Goal: Communication & Community: Answer question/provide support

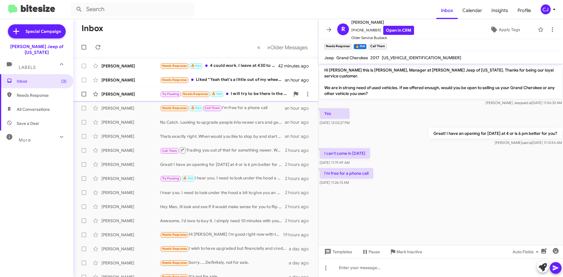
click at [241, 94] on div "Try Pausing Needs Response 🔥 Hot I will try to be there in the morning" at bounding box center [225, 94] width 130 height 7
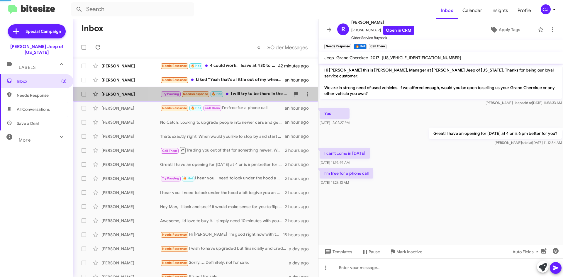
scroll to position [64, 0]
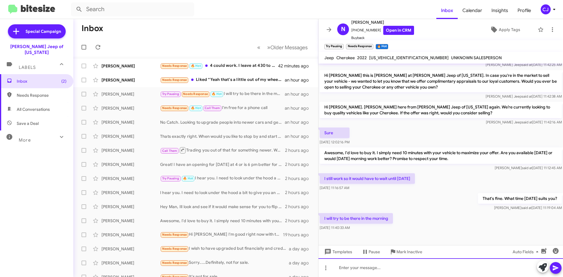
click at [353, 270] on div at bounding box center [441, 267] width 245 height 19
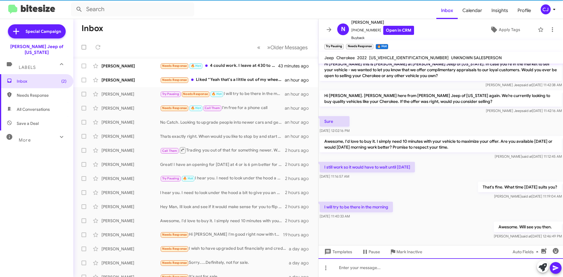
scroll to position [85, 0]
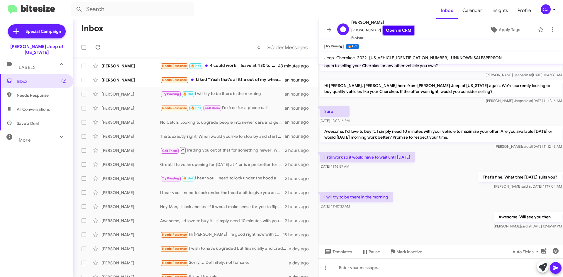
click at [394, 30] on link "Open in CRM" at bounding box center [398, 30] width 31 height 9
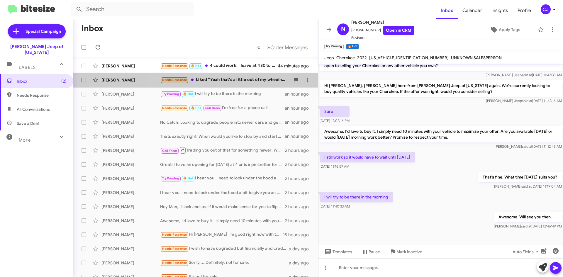
click at [223, 80] on div "Needs Response Liked “Yeah that's a little out of my wheelhouse. Feel free to r…" at bounding box center [225, 80] width 130 height 7
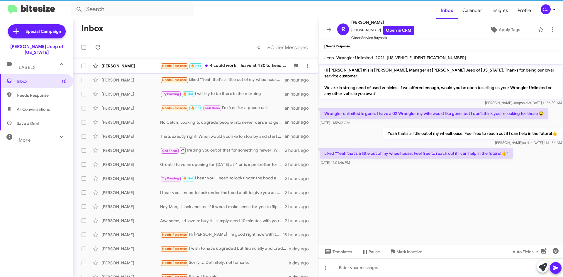
click at [260, 65] on div "Needs Response 🔥 Hot 4 could work. I leave at 430 to head to my second job" at bounding box center [225, 65] width 130 height 7
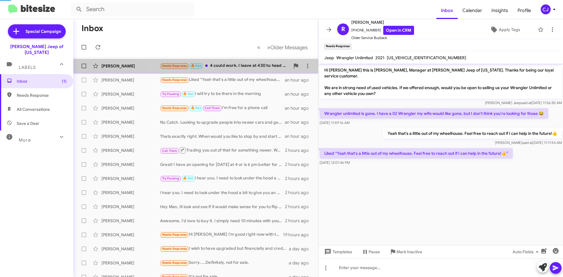
scroll to position [115, 0]
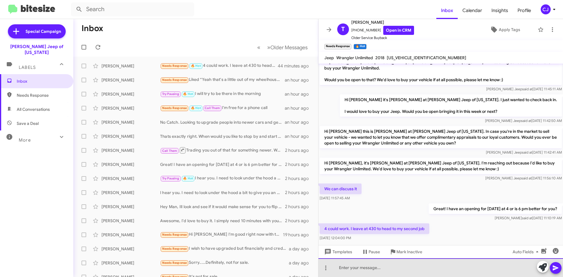
click at [354, 269] on div at bounding box center [441, 267] width 245 height 19
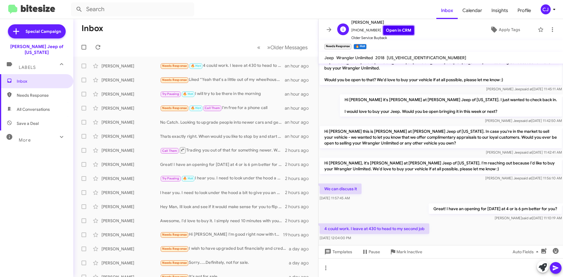
click at [393, 28] on link "Open in CRM" at bounding box center [398, 30] width 31 height 9
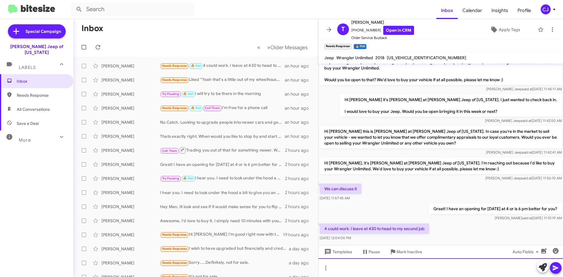
click at [348, 266] on div at bounding box center [441, 267] width 245 height 19
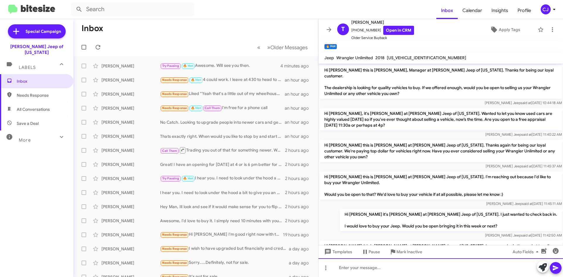
scroll to position [136, 0]
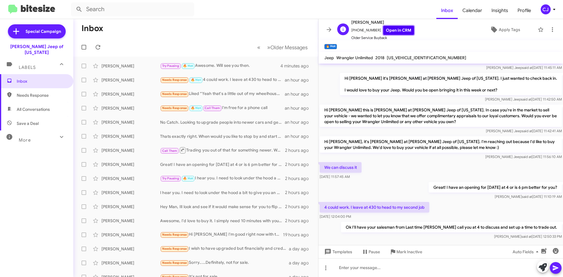
click at [401, 31] on link "Open in CRM" at bounding box center [398, 30] width 31 height 9
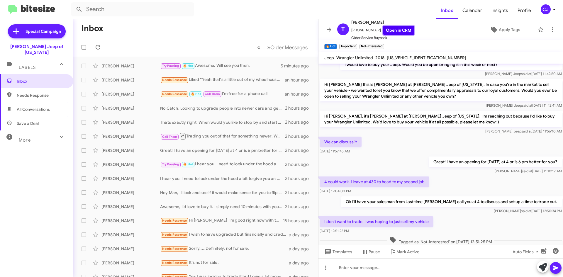
scroll to position [170, 0]
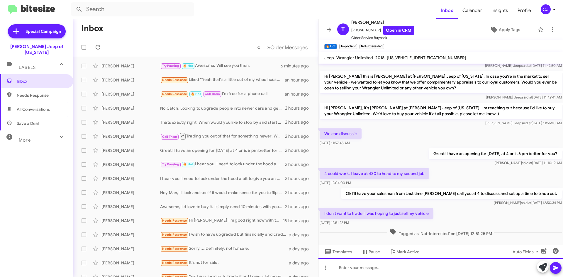
click at [366, 270] on div at bounding box center [441, 267] width 245 height 19
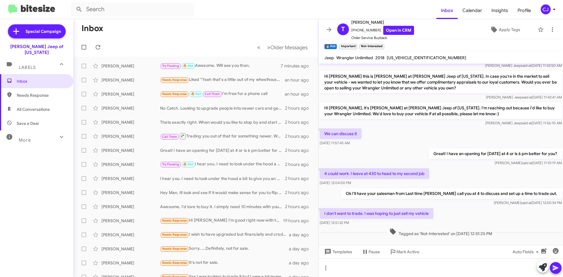
click at [390, 228] on icon at bounding box center [393, 231] width 7 height 7
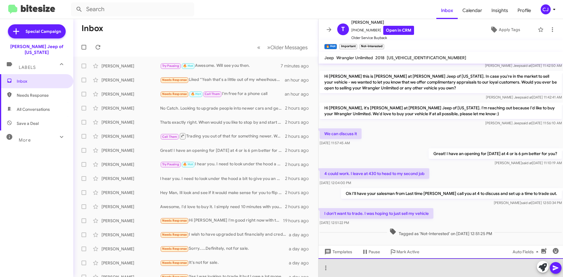
click at [334, 266] on div at bounding box center [441, 267] width 245 height 19
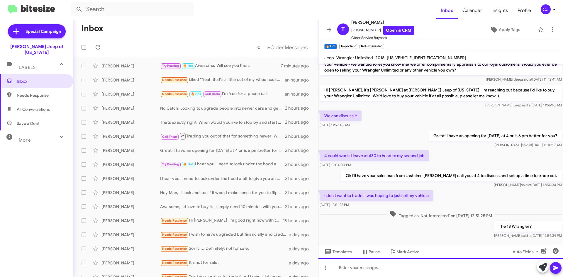
scroll to position [191, 0]
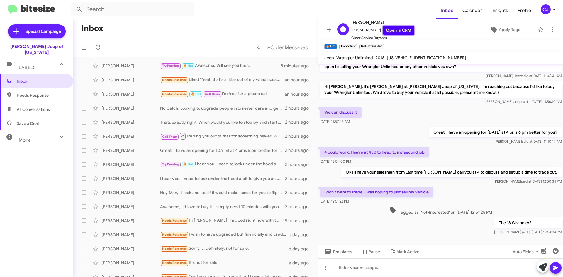
click at [399, 31] on link "Open in CRM" at bounding box center [398, 30] width 31 height 9
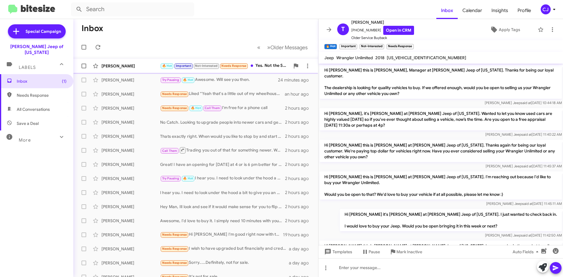
click at [150, 65] on div "[PERSON_NAME]" at bounding box center [131, 66] width 59 height 6
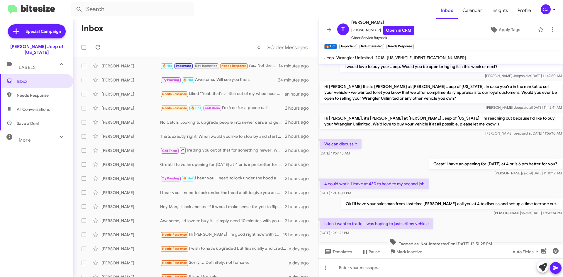
scroll to position [213, 0]
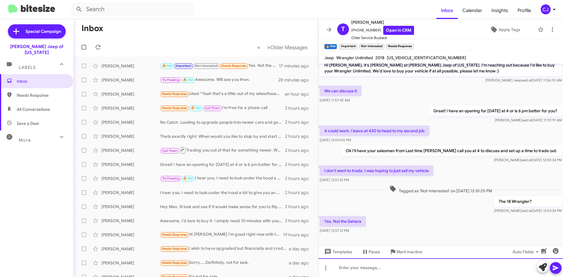
click at [371, 266] on div at bounding box center [441, 267] width 245 height 19
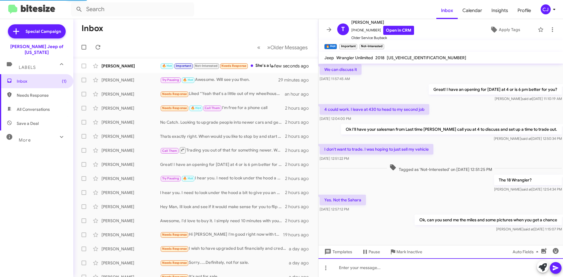
scroll to position [256, 0]
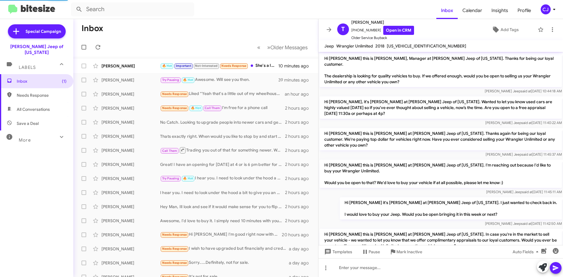
scroll to position [232, 0]
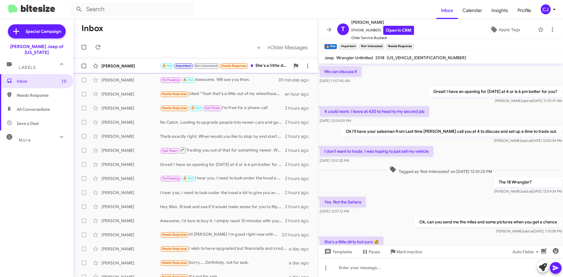
click at [257, 62] on div "Tonya Lynch 🔥 Hot Important Not-Interested Needs Response She's a little dirty …" at bounding box center [196, 66] width 236 height 12
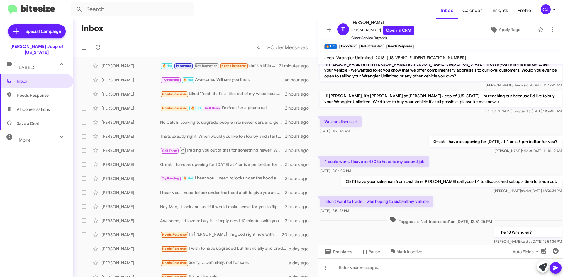
scroll to position [138, 0]
